Goal: Navigation & Orientation: Find specific page/section

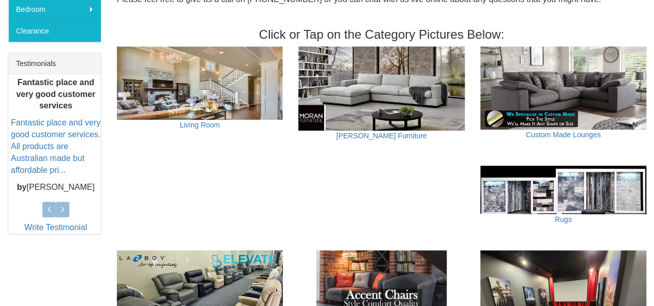
scroll to position [385, 0]
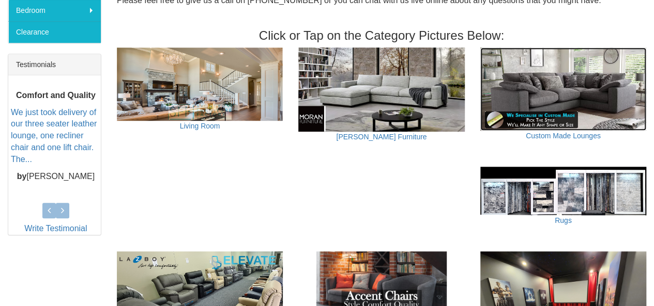
click at [550, 119] on img at bounding box center [563, 89] width 166 height 83
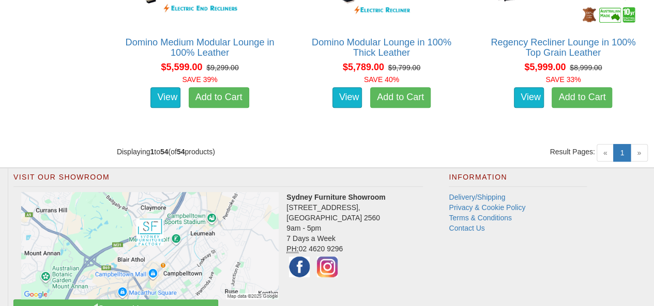
scroll to position [4291, 0]
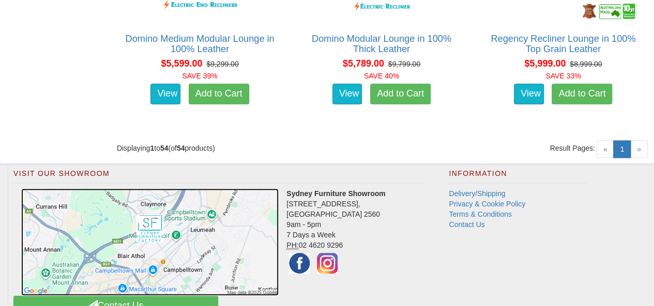
click at [72, 206] on img at bounding box center [149, 242] width 257 height 107
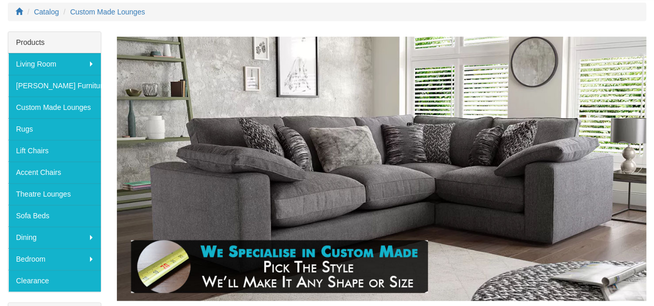
scroll to position [136, 0]
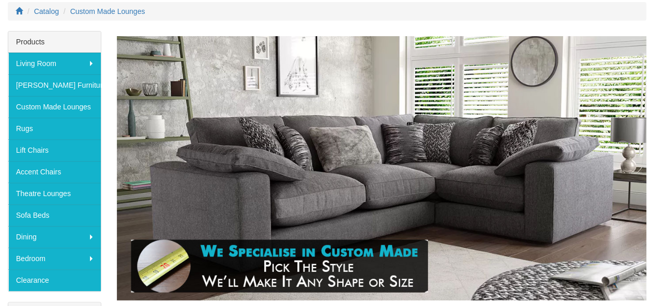
click at [245, 152] on img at bounding box center [381, 168] width 529 height 265
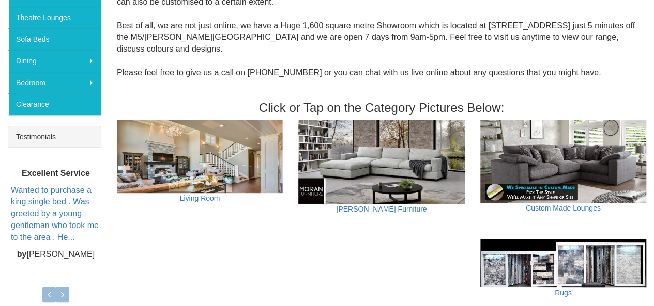
scroll to position [312, 0]
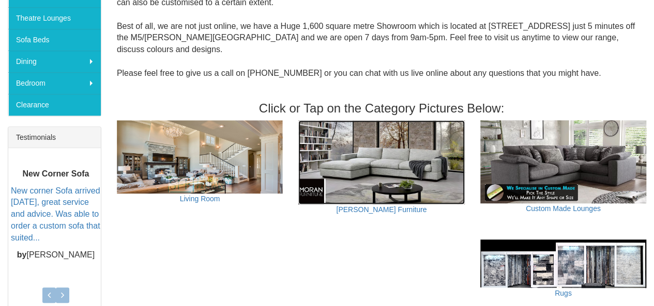
click at [352, 154] on img at bounding box center [381, 162] width 166 height 84
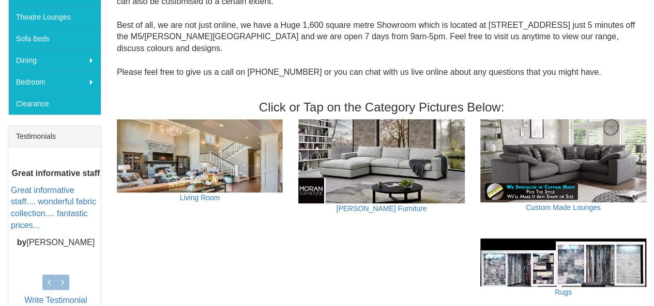
scroll to position [318, 0]
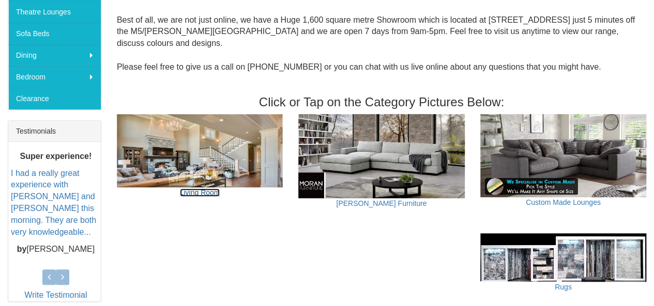
click at [191, 195] on link "Living Room" at bounding box center [200, 193] width 40 height 8
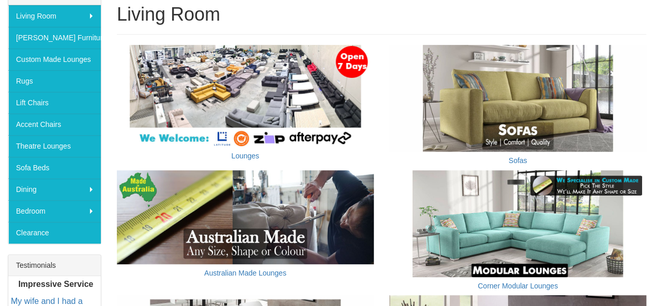
scroll to position [183, 0]
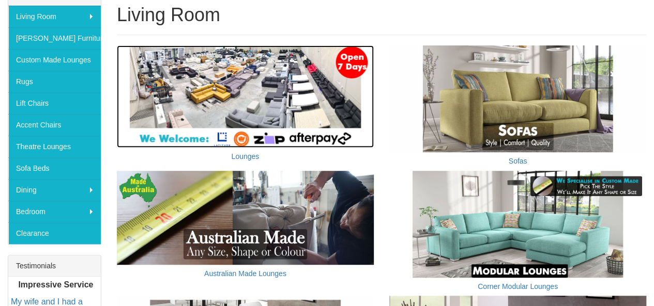
click at [203, 102] on img at bounding box center [245, 96] width 257 height 102
